Goal: Navigation & Orientation: Find specific page/section

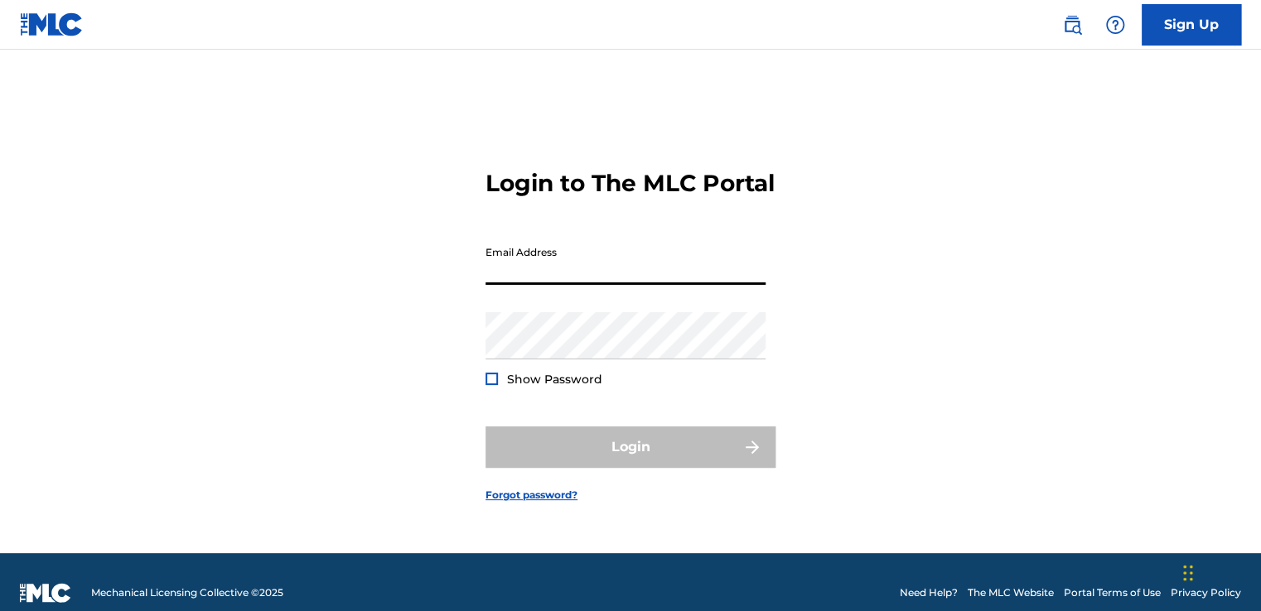
click at [596, 266] on input "Email Address" at bounding box center [626, 261] width 280 height 47
type input "Robbie@takersent.com"
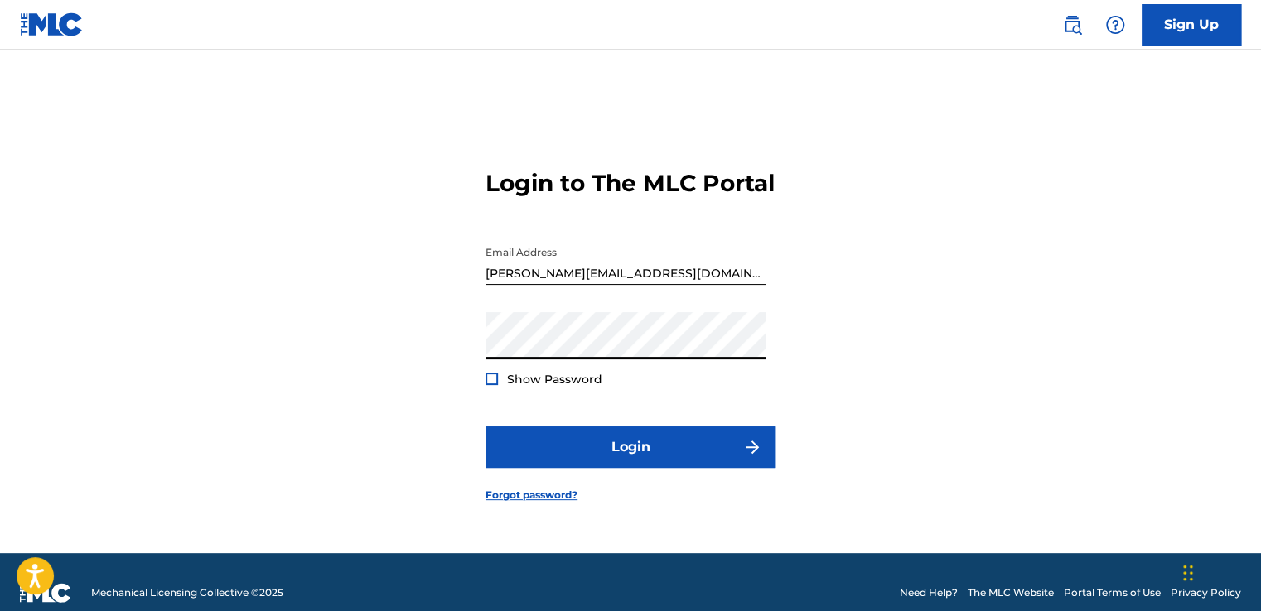
click at [486, 427] on button "Login" at bounding box center [631, 447] width 290 height 41
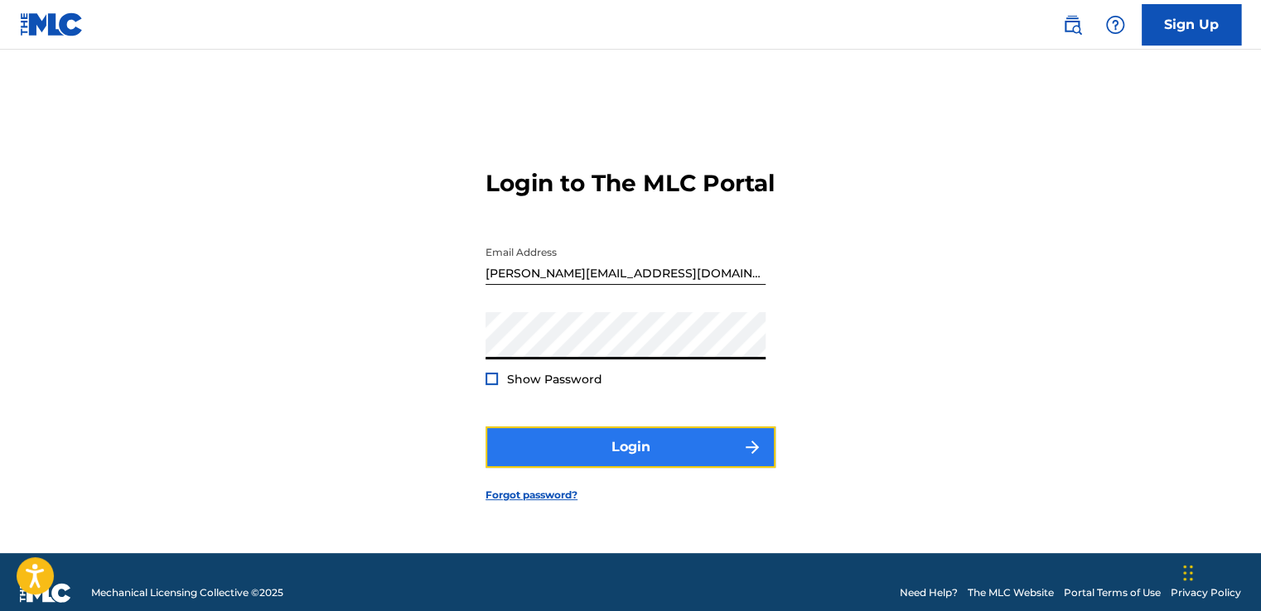
click at [679, 465] on button "Login" at bounding box center [631, 447] width 290 height 41
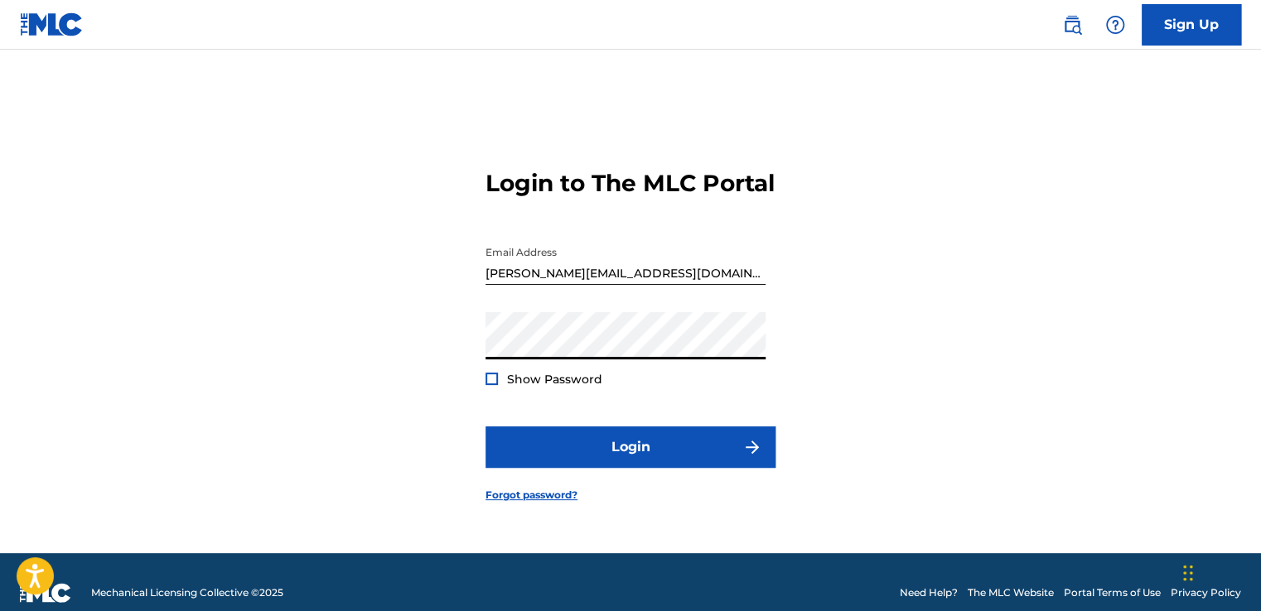
click at [486, 427] on button "Login" at bounding box center [631, 447] width 290 height 41
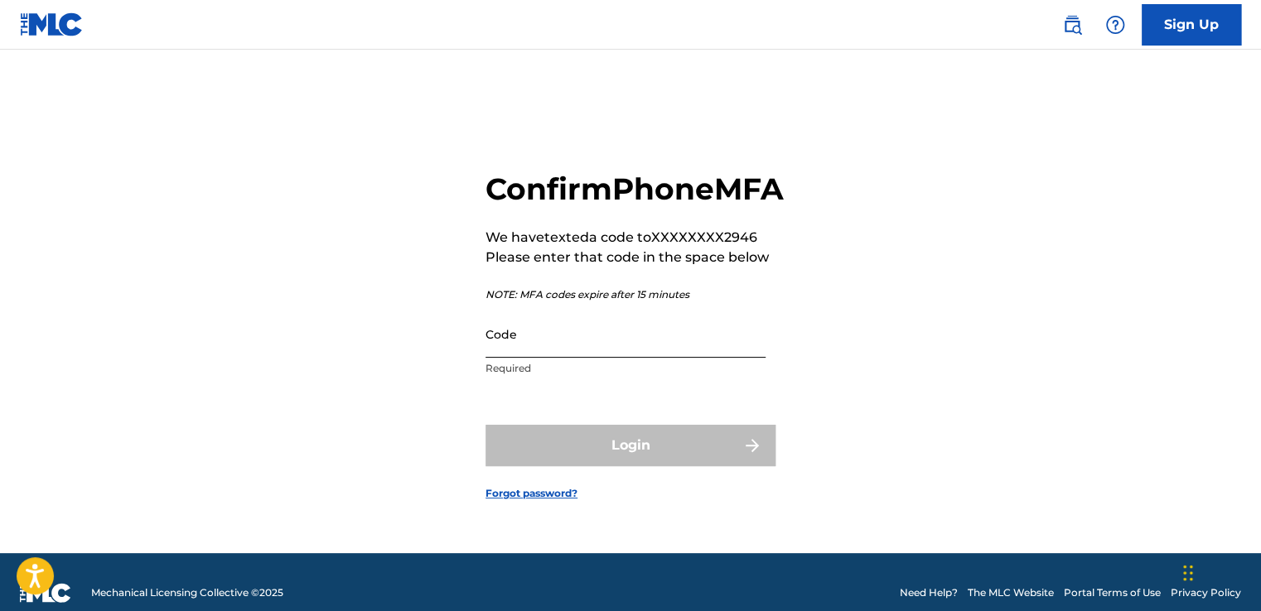
drag, startPoint x: 620, startPoint y: 374, endPoint x: 601, endPoint y: 364, distance: 21.5
click at [601, 358] on input "Code" at bounding box center [626, 334] width 280 height 47
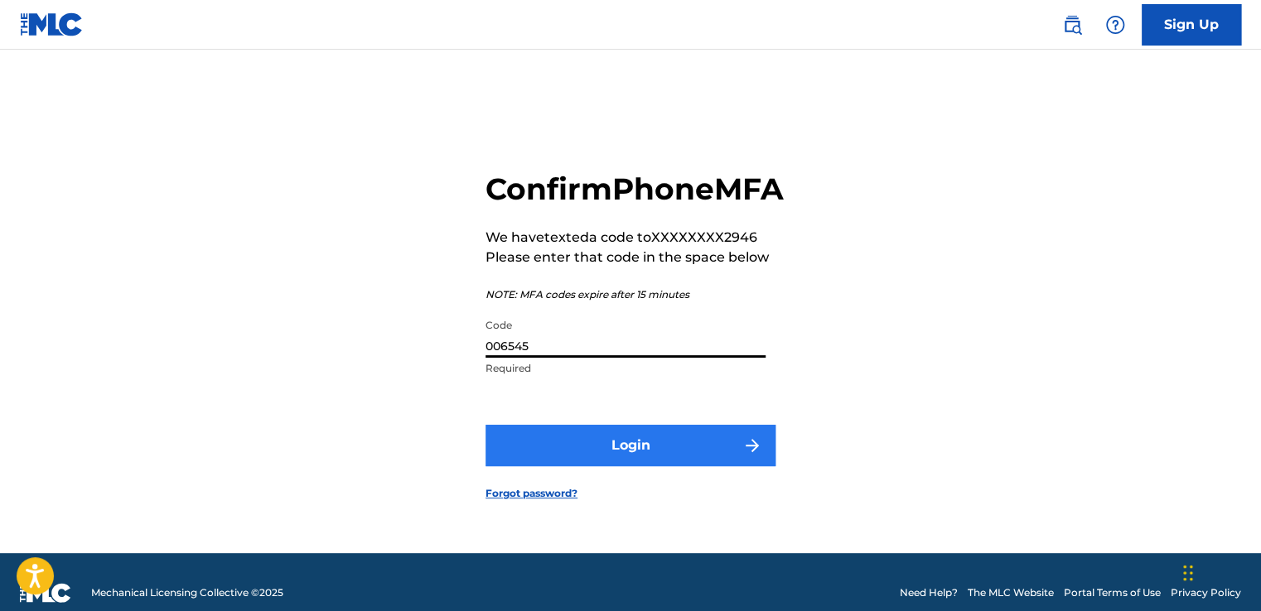
type input "006545"
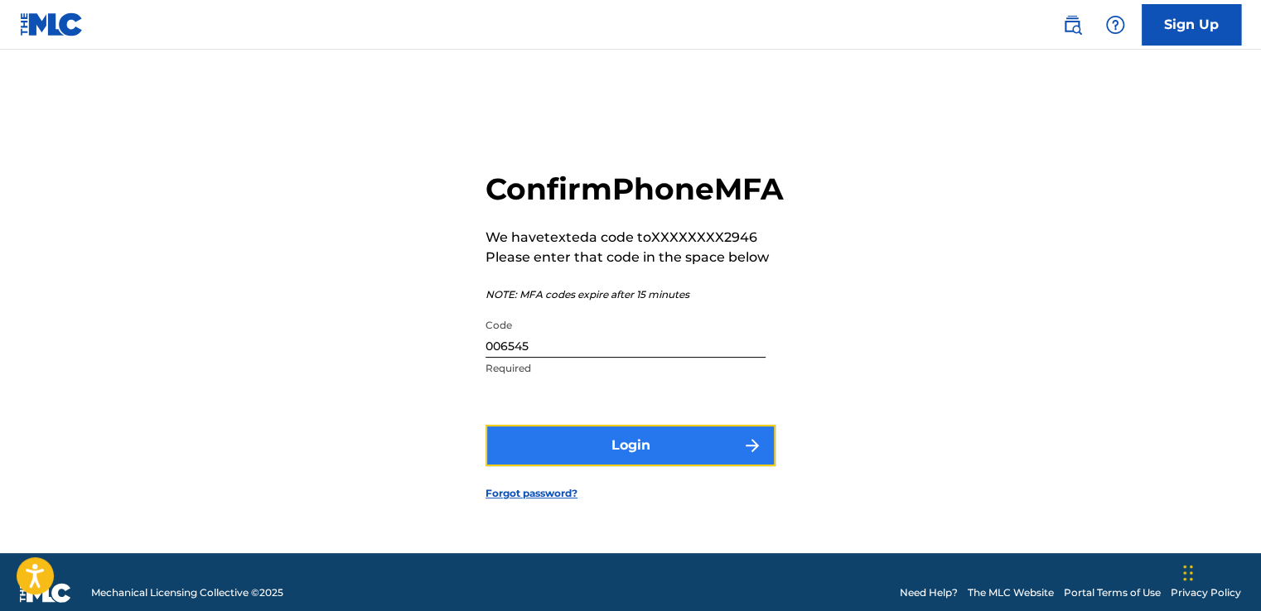
click at [608, 466] on button "Login" at bounding box center [631, 445] width 290 height 41
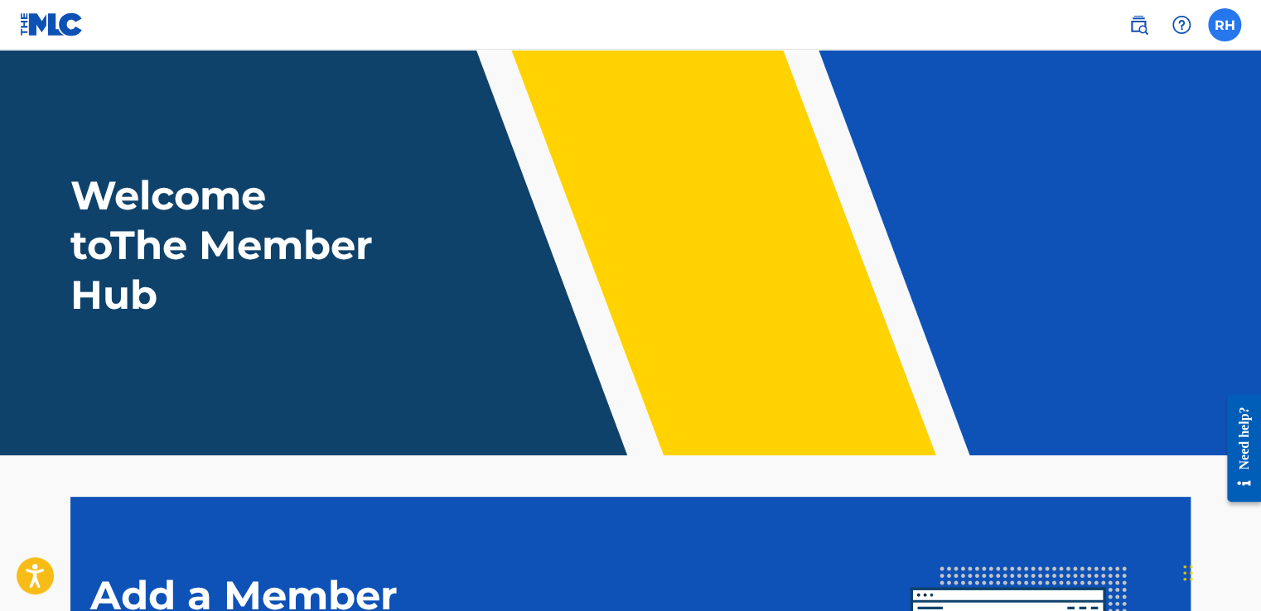
click at [1230, 15] on label at bounding box center [1224, 24] width 33 height 33
click at [1225, 25] on input "RH Robert Harris robbie@takersent.com Notification Preferences Profile Log out" at bounding box center [1225, 25] width 0 height 0
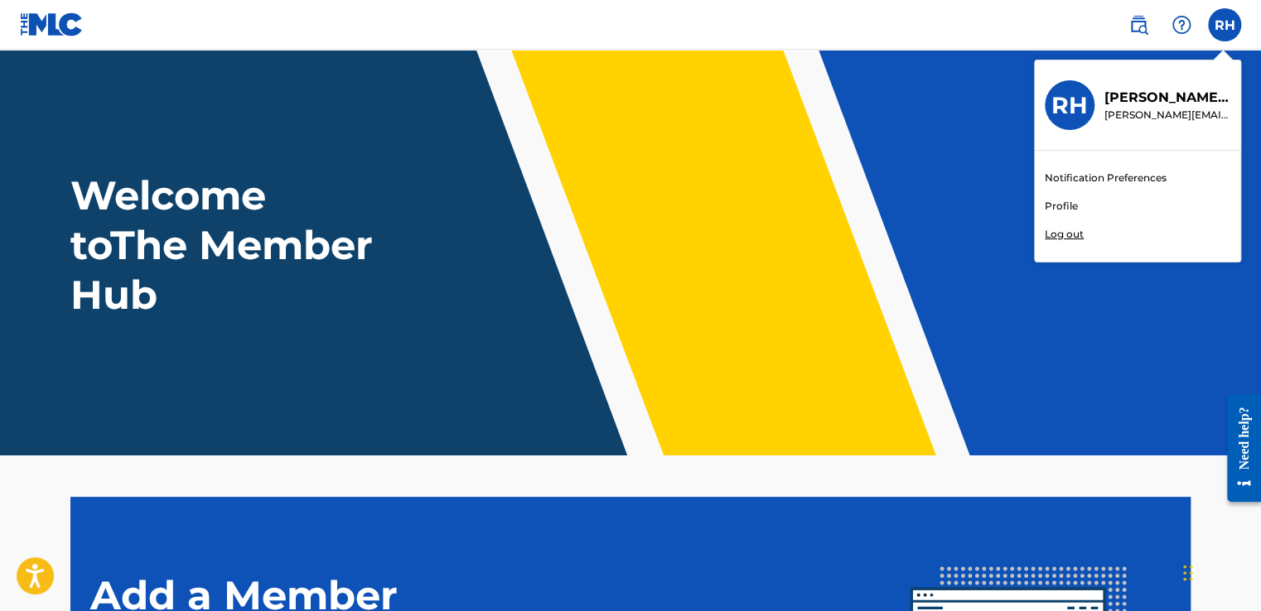
click at [1062, 210] on link "Profile" at bounding box center [1061, 206] width 33 height 15
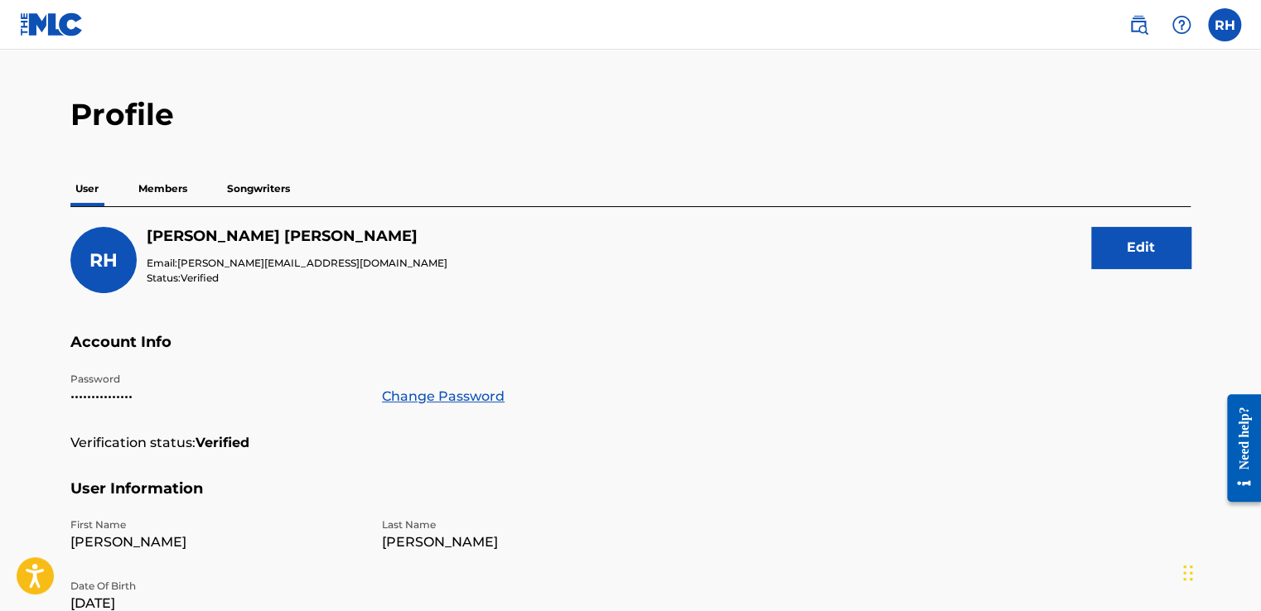
scroll to position [6, 0]
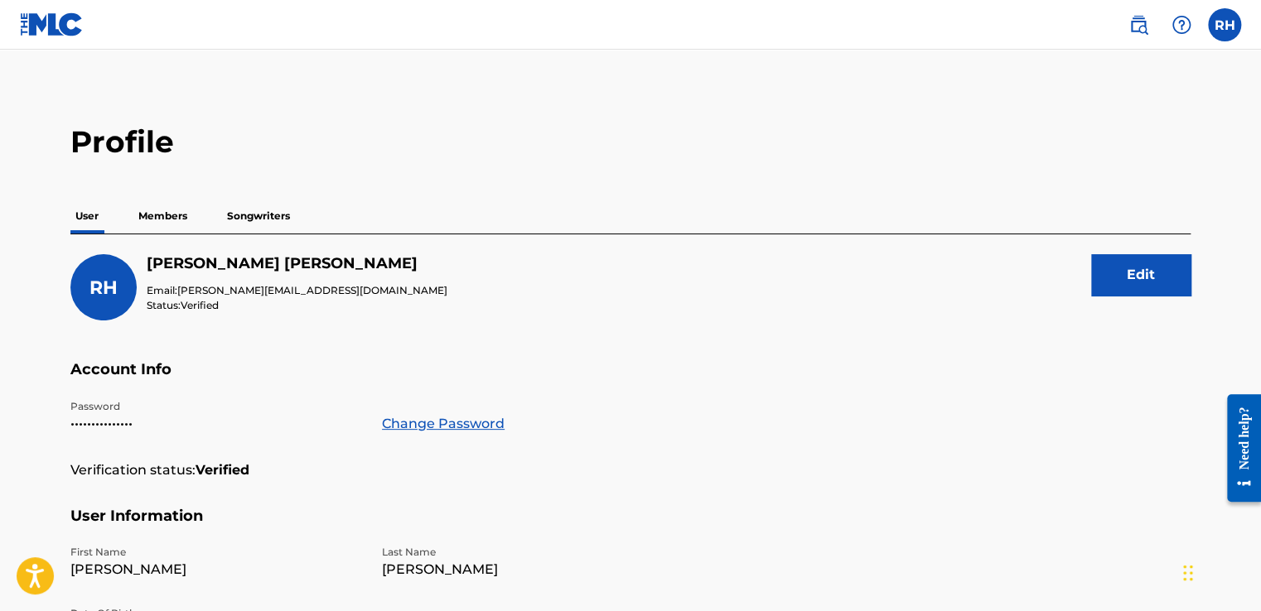
click at [157, 210] on p "Members" at bounding box center [162, 216] width 59 height 35
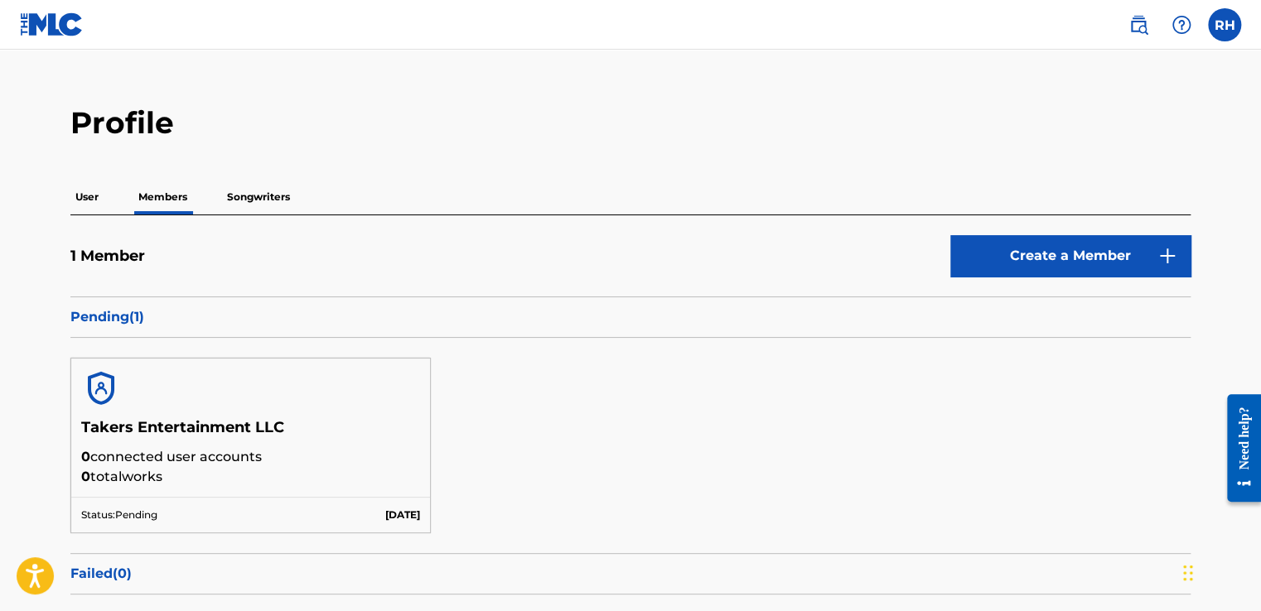
scroll to position [14, 0]
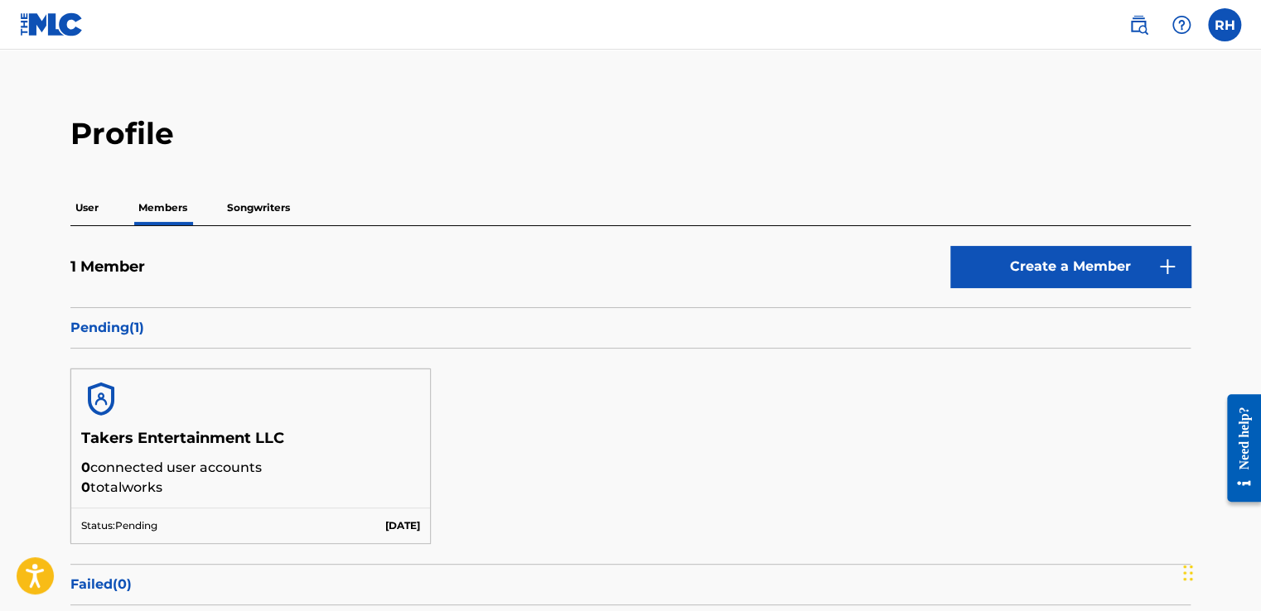
click at [262, 204] on p "Songwriters" at bounding box center [258, 208] width 73 height 35
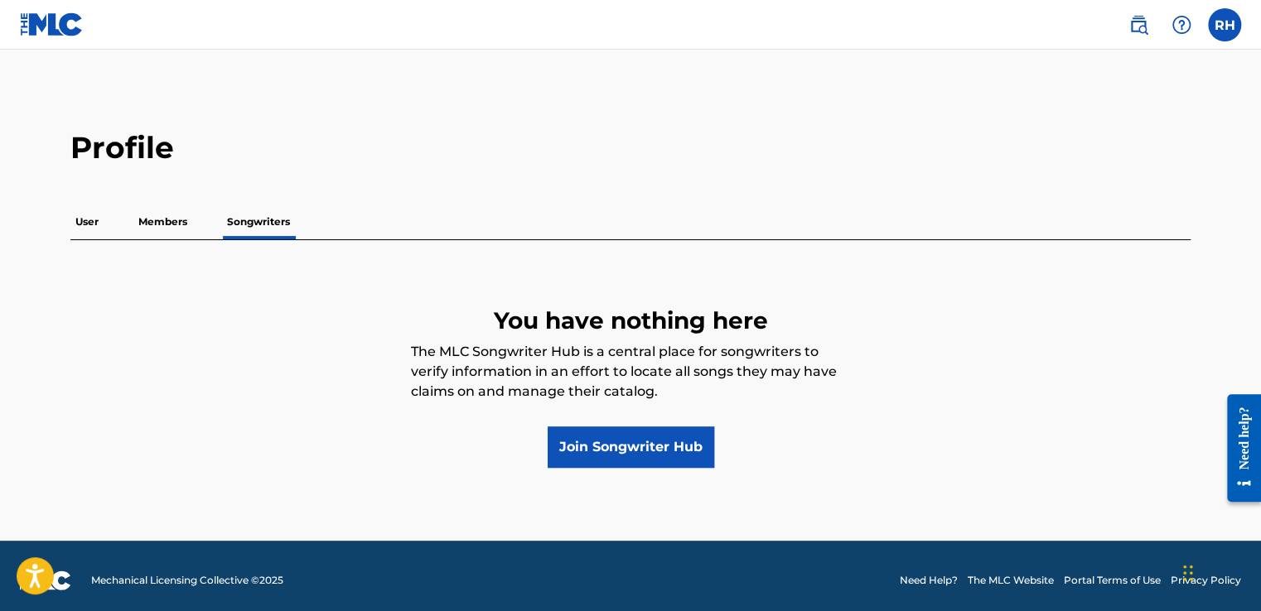
click at [171, 217] on p "Members" at bounding box center [162, 222] width 59 height 35
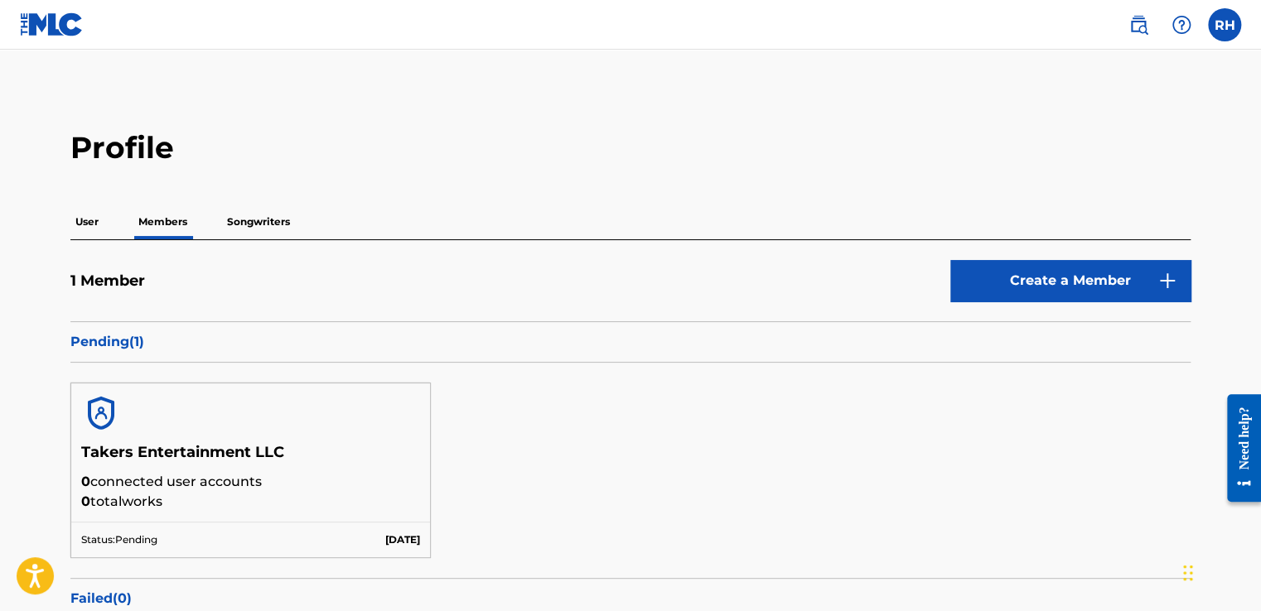
click at [225, 221] on p "Songwriters" at bounding box center [258, 222] width 73 height 35
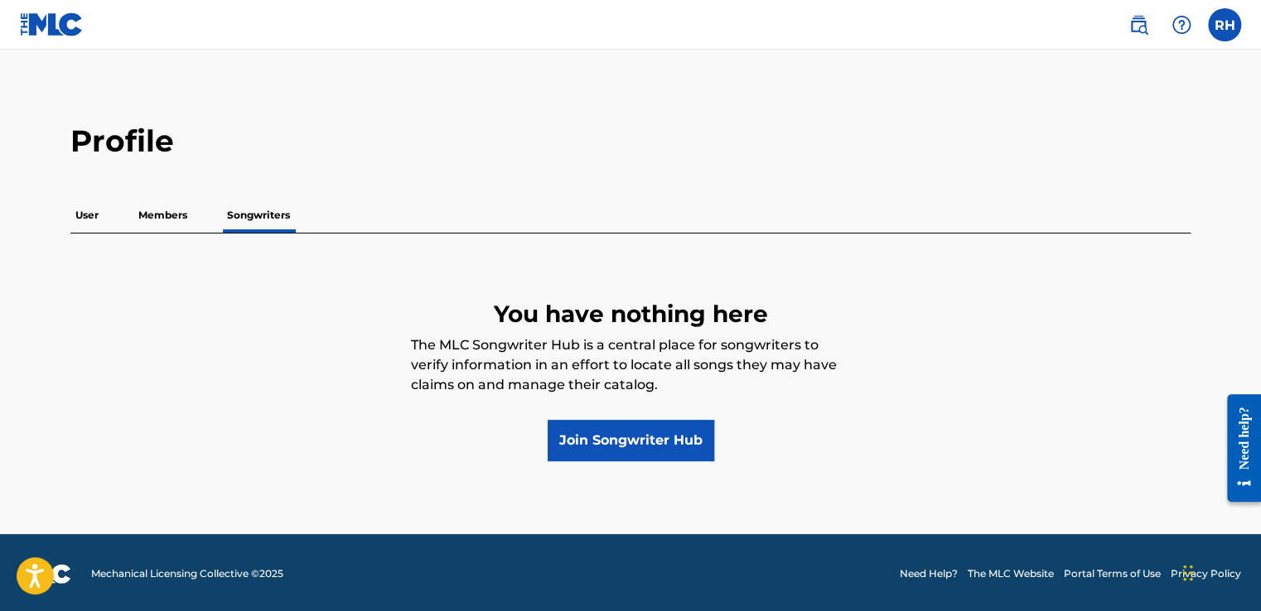
scroll to position [8, 0]
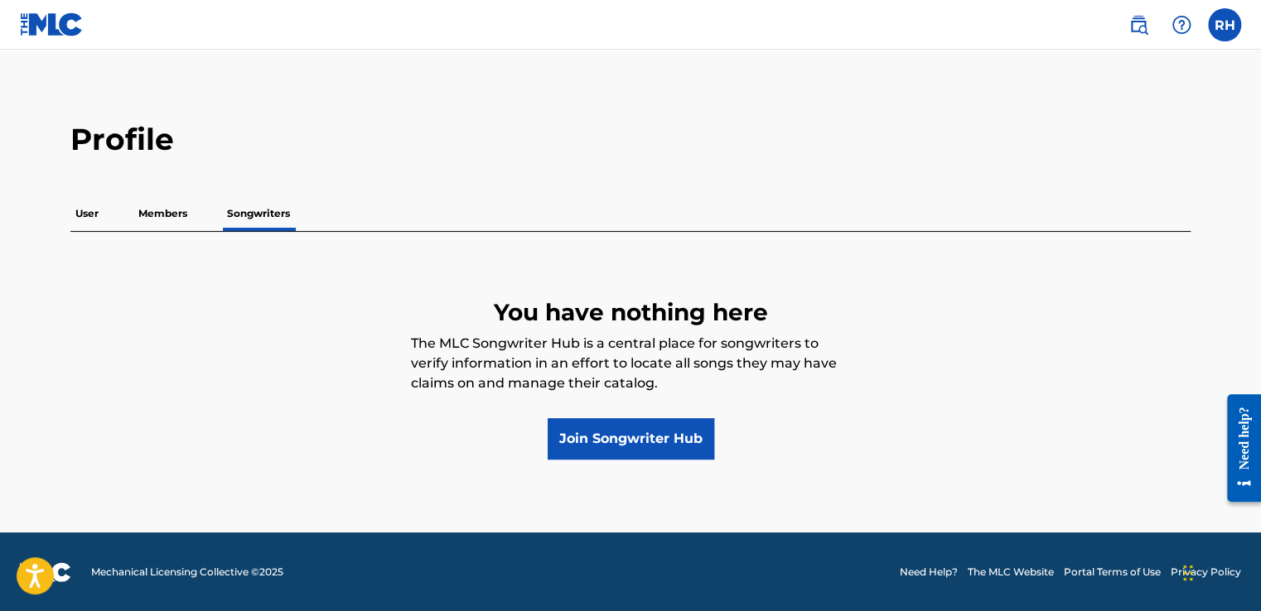
click at [77, 208] on p "User" at bounding box center [86, 213] width 33 height 35
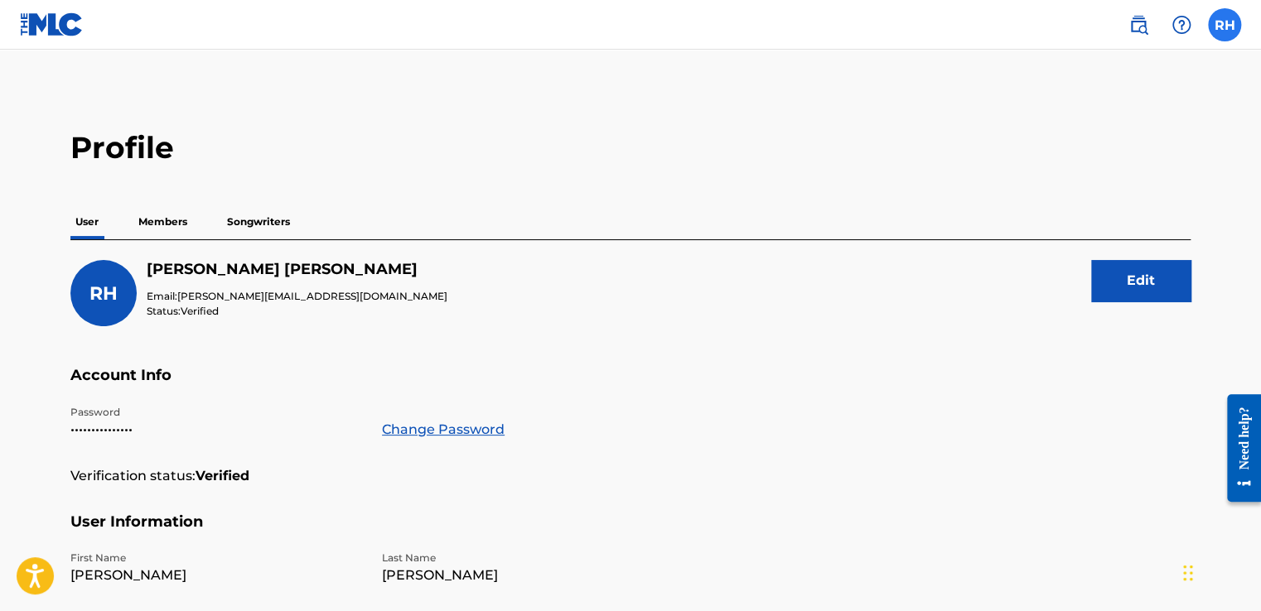
drag, startPoint x: 1234, startPoint y: 22, endPoint x: 1220, endPoint y: 21, distance: 14.1
click at [1234, 21] on label at bounding box center [1224, 24] width 33 height 33
click at [1225, 25] on input "RH Robert Harris robbie@takersent.com Notification Preferences Profile Log out" at bounding box center [1225, 25] width 0 height 0
click at [65, 23] on img at bounding box center [52, 24] width 64 height 24
